Goal: Check status

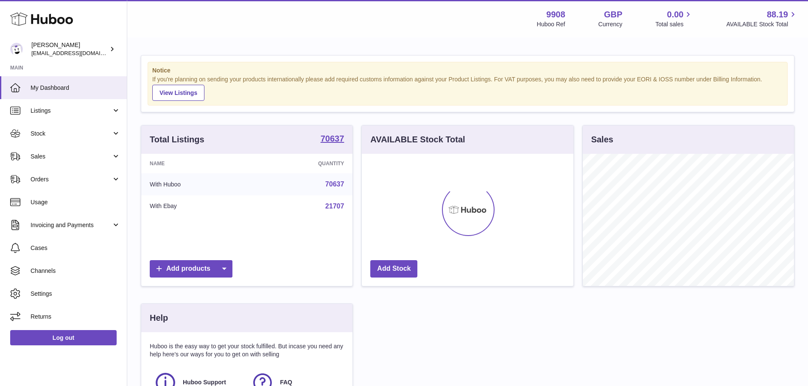
scroll to position [132, 212]
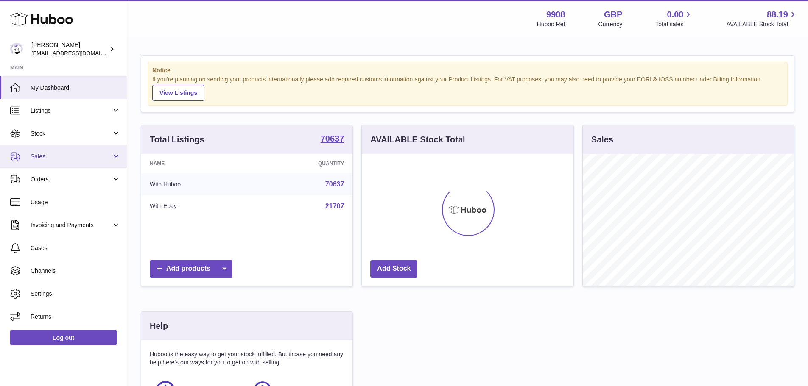
click at [52, 158] on span "Sales" at bounding box center [71, 157] width 81 height 8
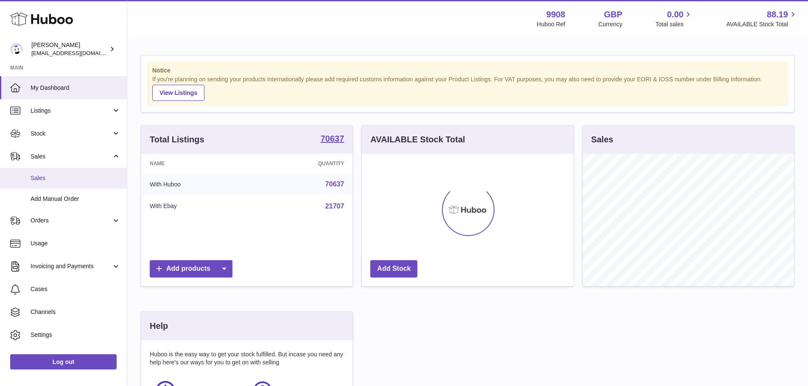
click at [46, 176] on span "Sales" at bounding box center [76, 178] width 90 height 8
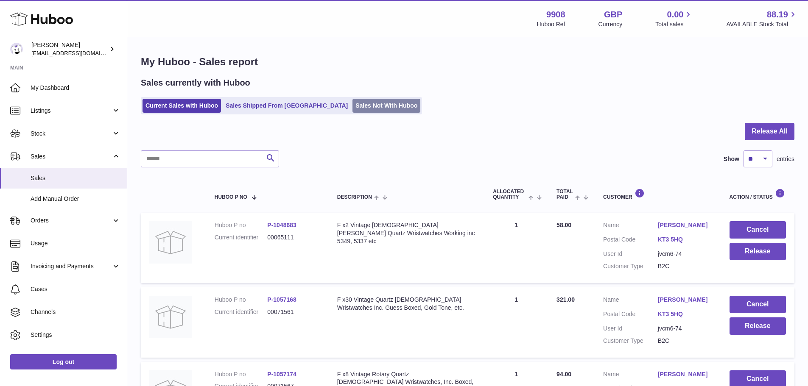
click at [353, 105] on link "Sales Not With Huboo" at bounding box center [386, 106] width 68 height 14
